Goal: Task Accomplishment & Management: Manage account settings

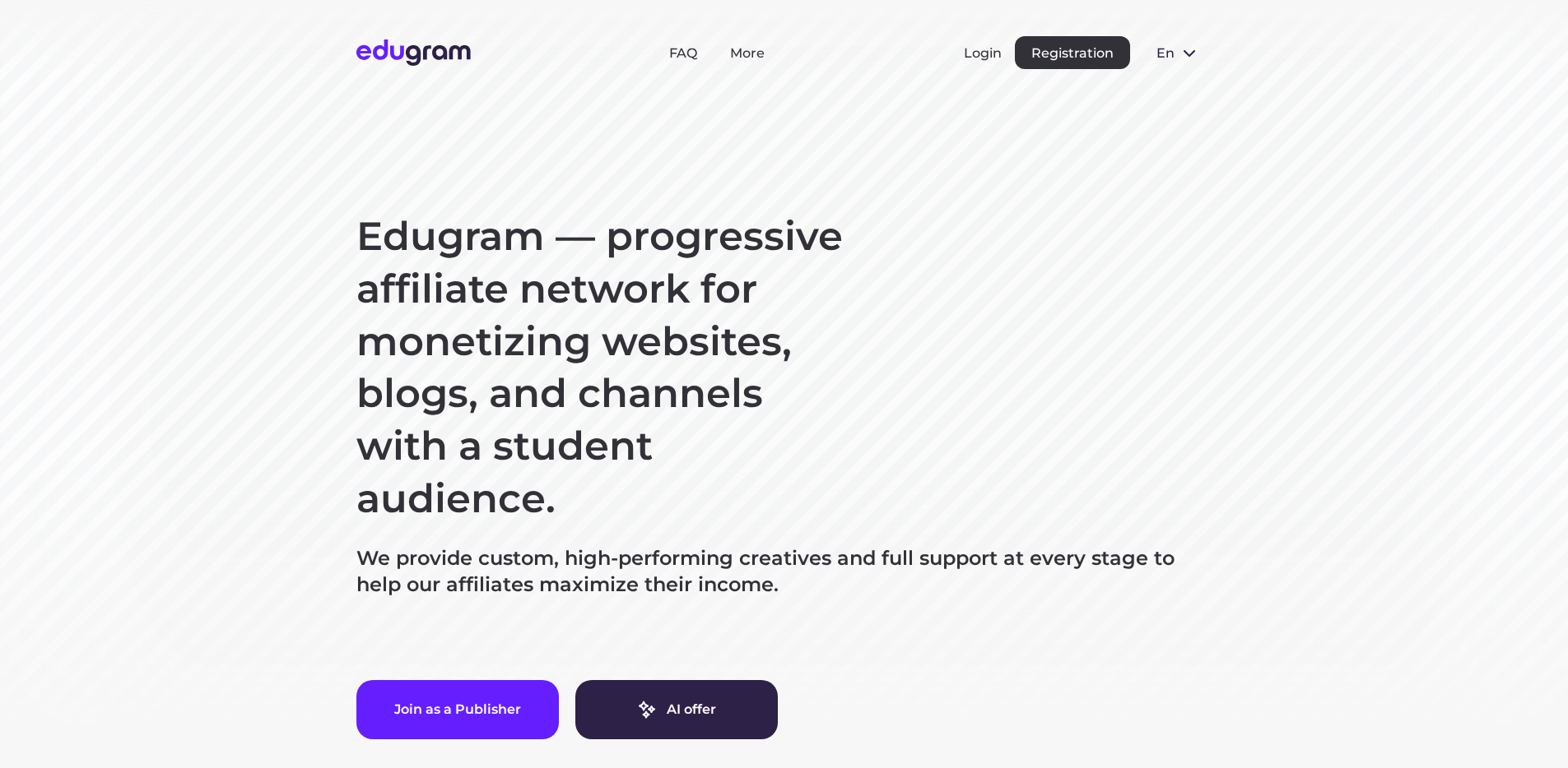
click at [968, 64] on div "Login Registration" at bounding box center [1047, 52] width 166 height 33
click at [972, 61] on div "Login Registration" at bounding box center [1047, 52] width 166 height 33
click at [975, 57] on button "Login" at bounding box center [982, 53] width 38 height 16
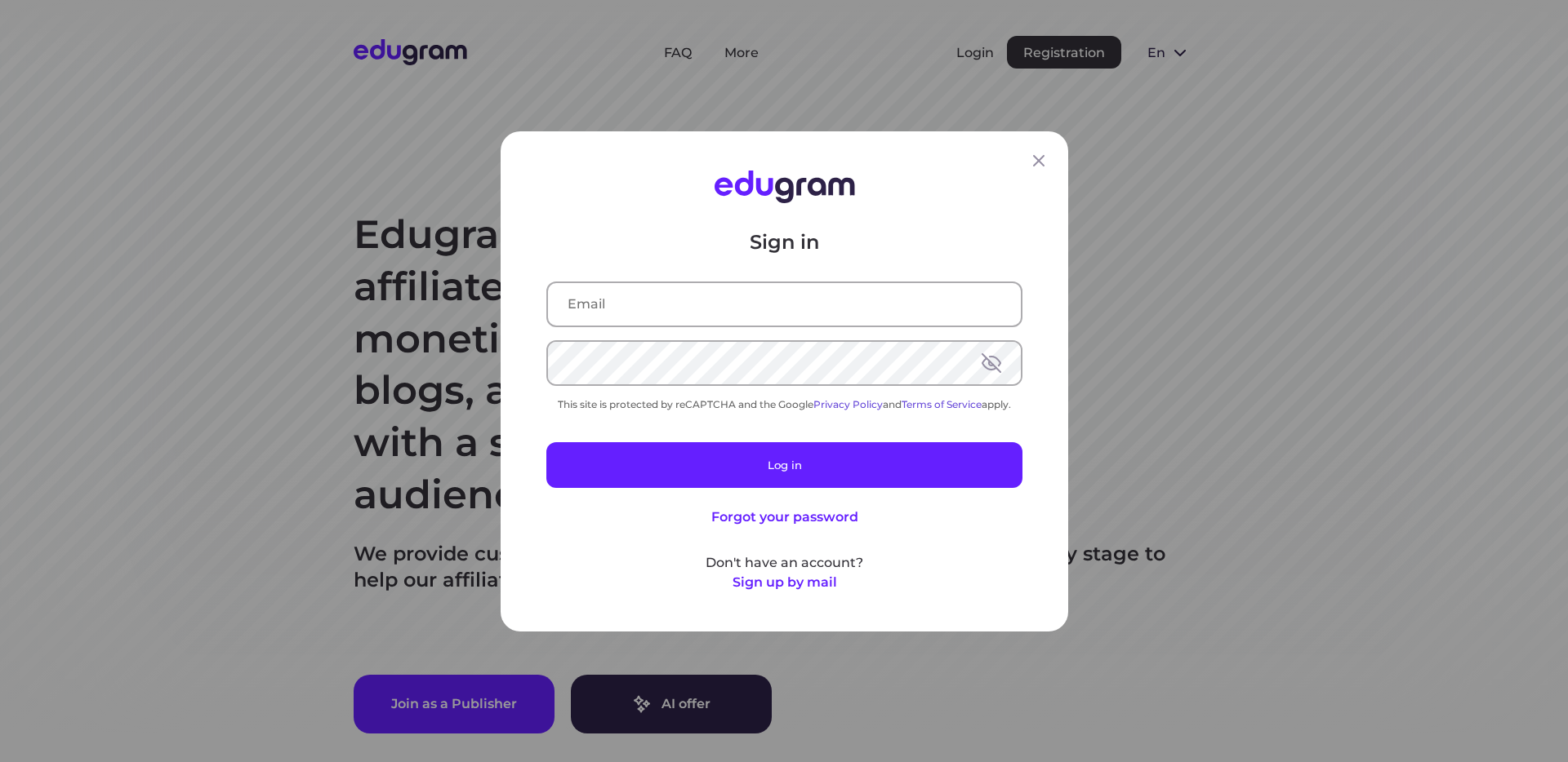
click at [639, 314] on input "text" at bounding box center [785, 303] width 473 height 42
type input "waliaanish1997@gmail.com"
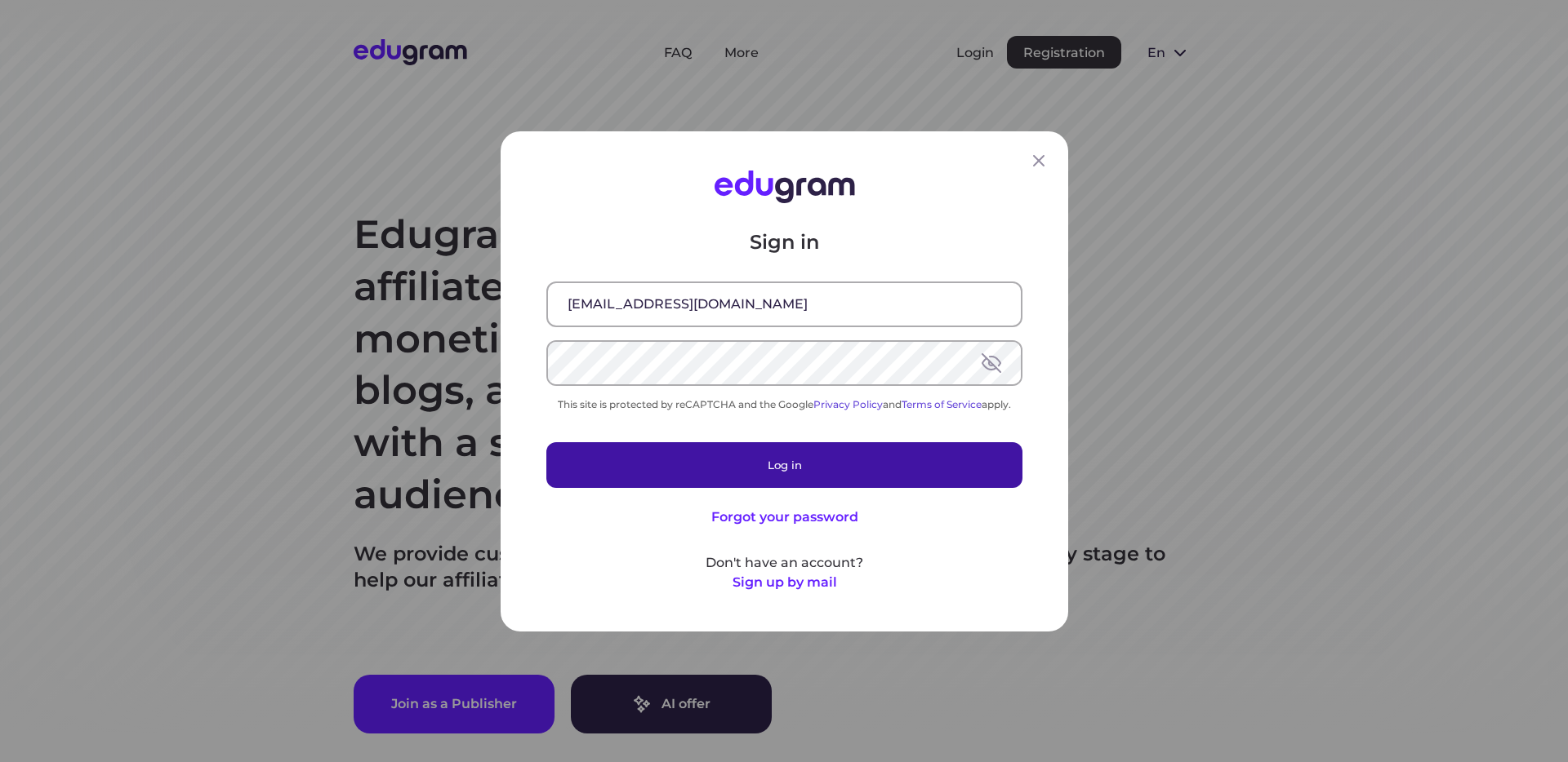
click at [819, 486] on button "Log in" at bounding box center [785, 464] width 476 height 46
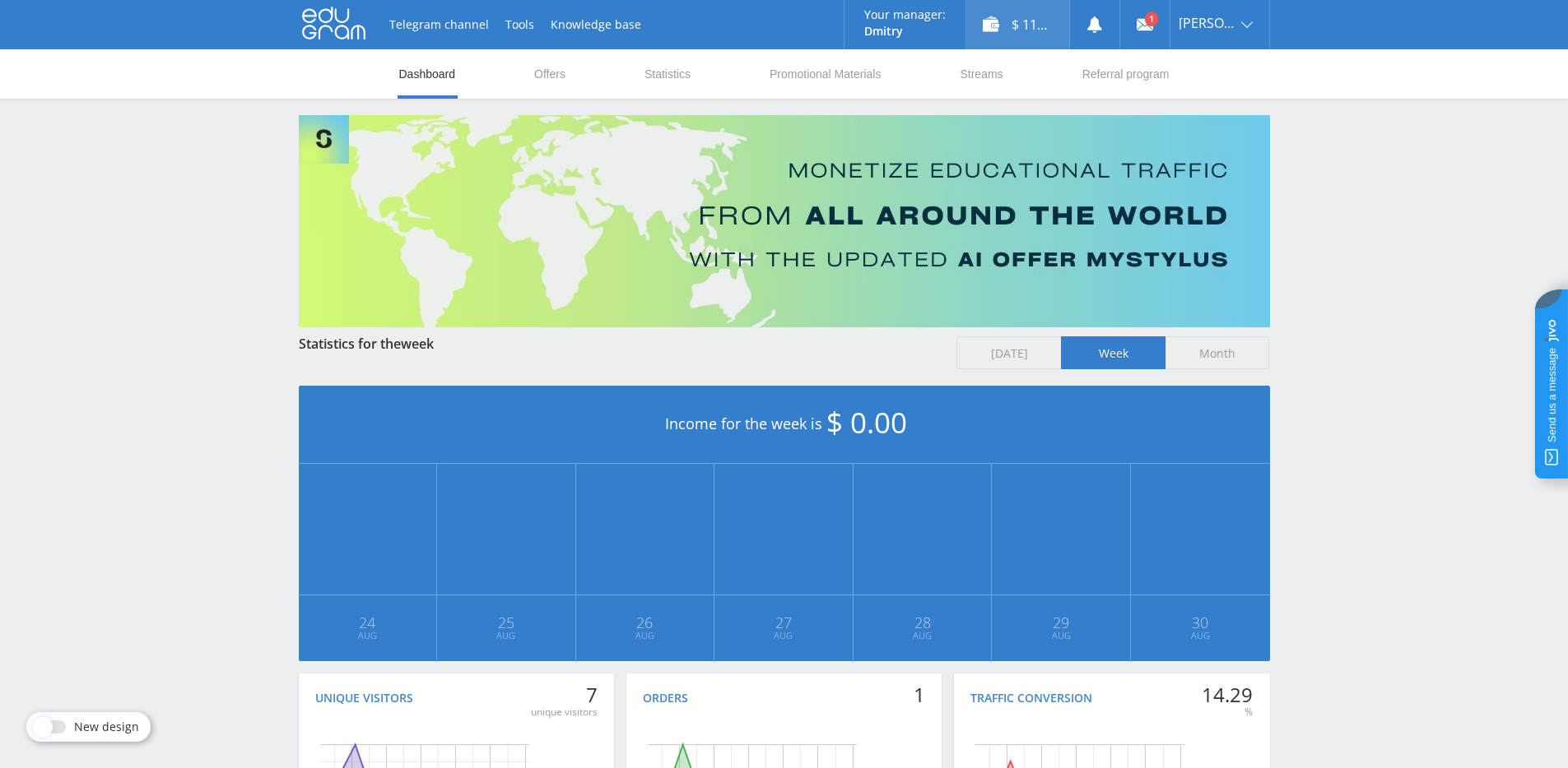
click at [1056, 10] on div "$ 115.00" at bounding box center [1018, 24] width 103 height 50
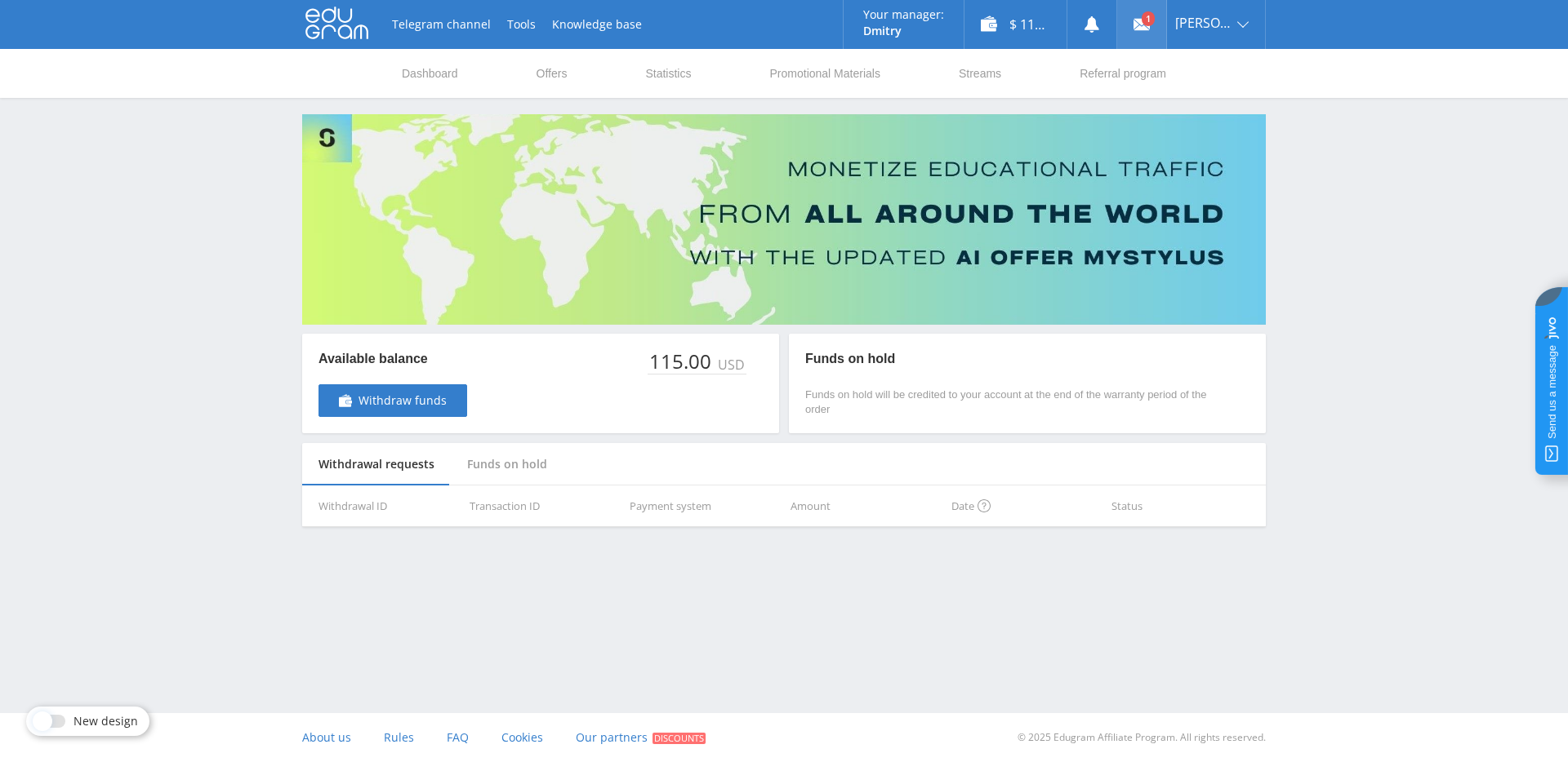
click at [1139, 32] on icon at bounding box center [1141, 24] width 16 height 16
